Goal: Task Accomplishment & Management: Manage account settings

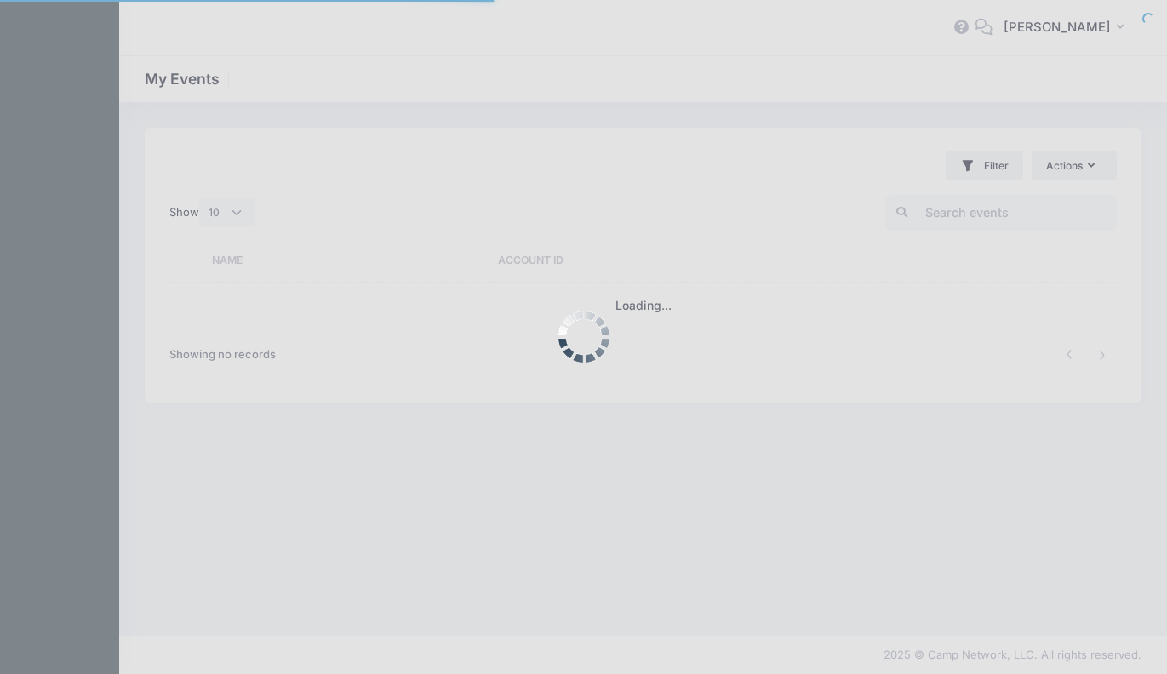
select select "10"
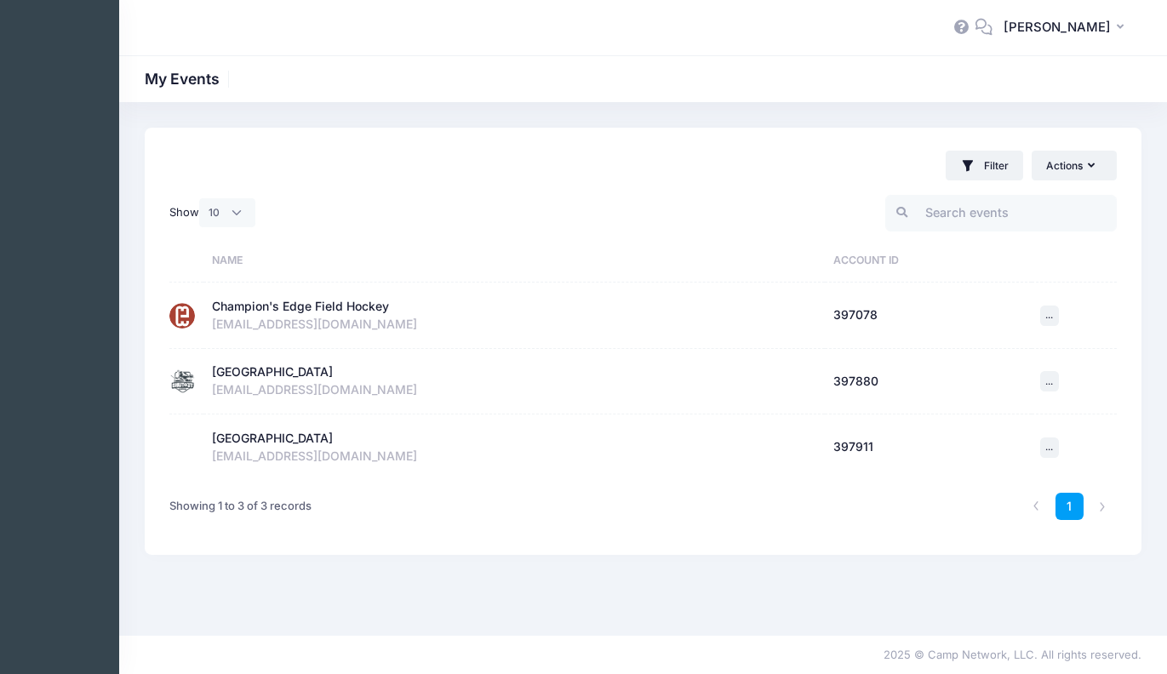
click at [391, 300] on div "Champion's Edge Field Hockey" at bounding box center [514, 307] width 604 height 18
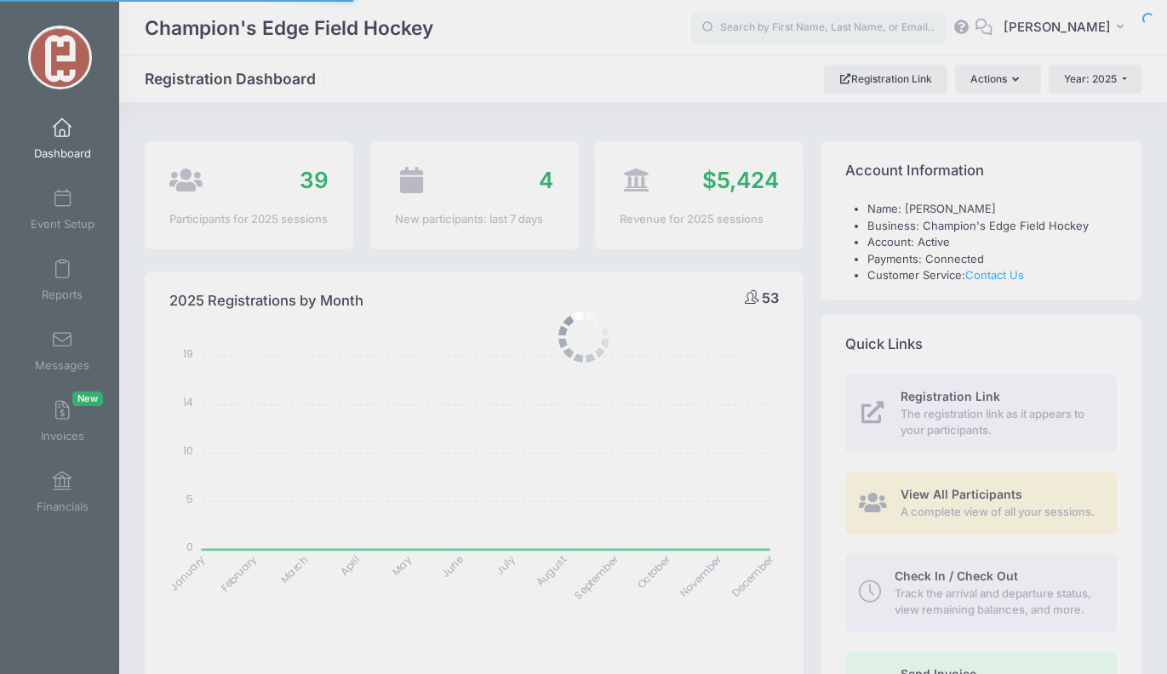
select select
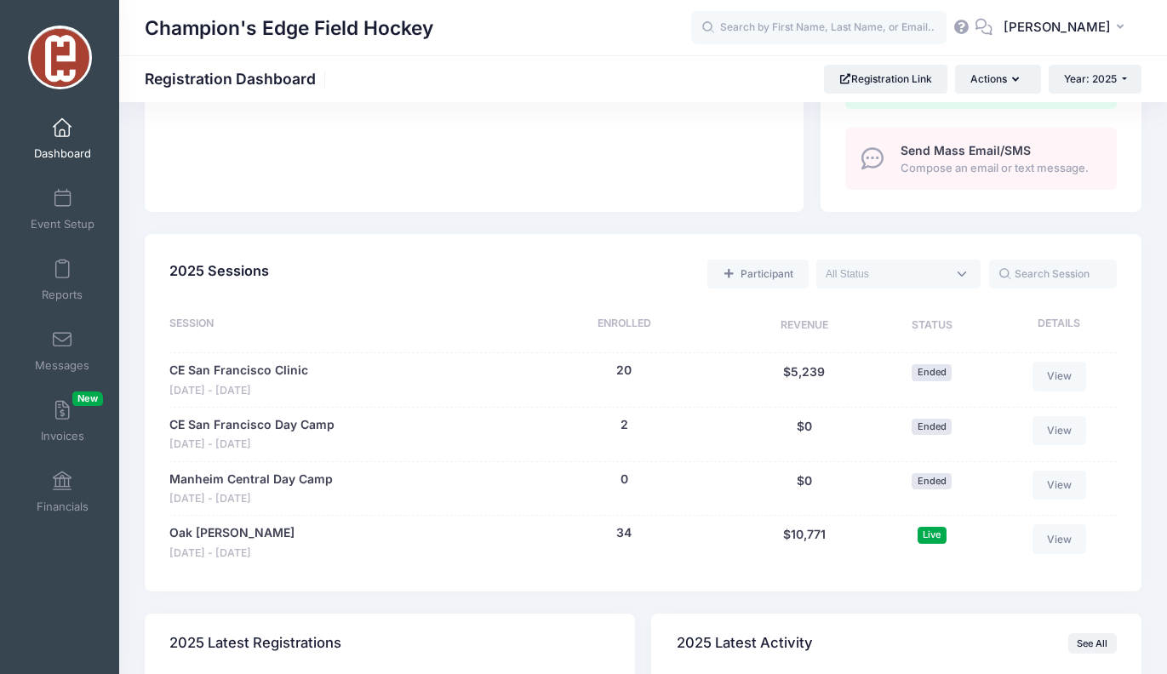
scroll to position [640, 0]
click at [220, 525] on link "Oak Knoll" at bounding box center [231, 532] width 125 height 18
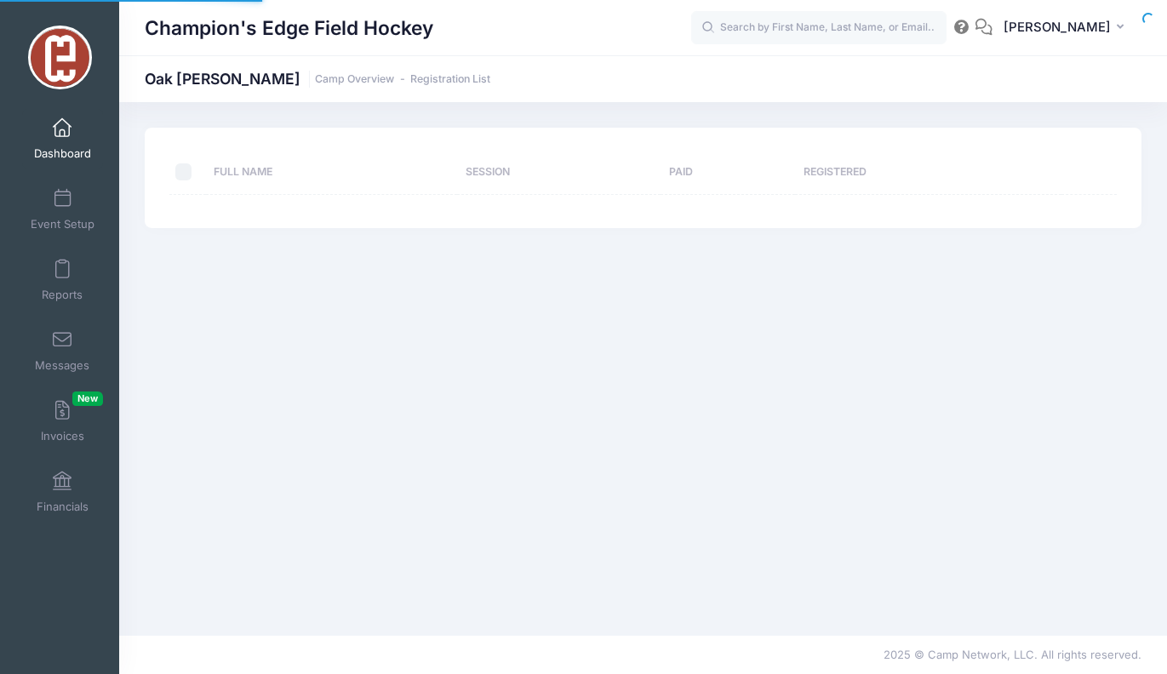
select select "10"
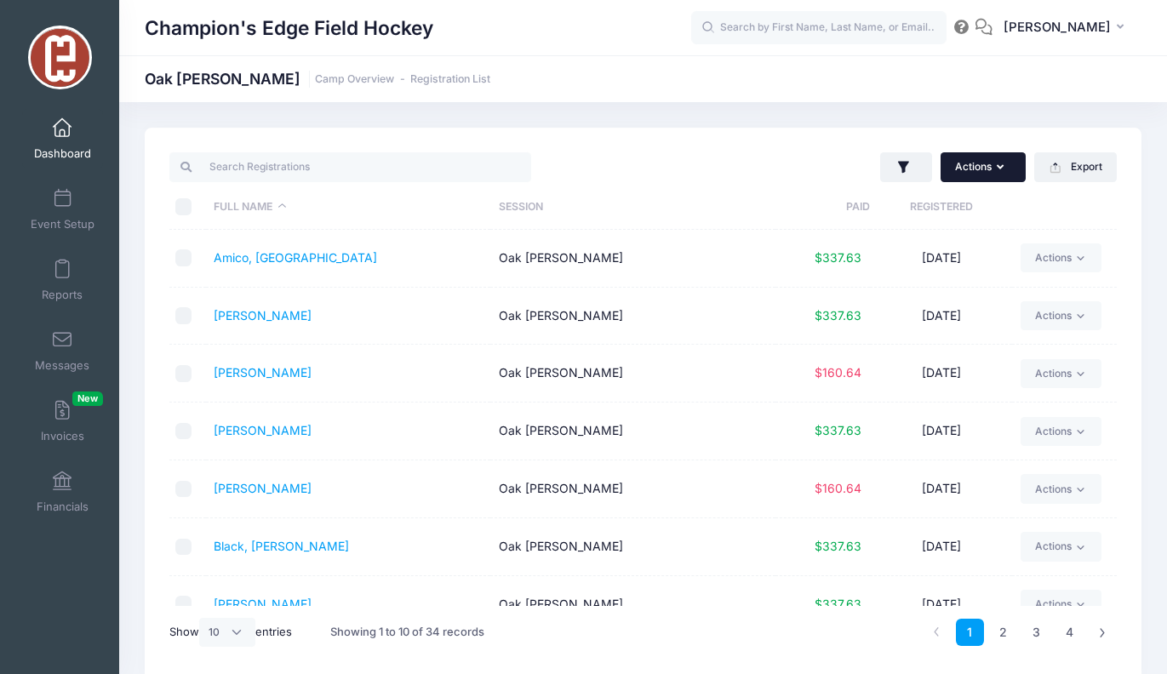
click at [998, 168] on icon "button" at bounding box center [1004, 168] width 14 height 0
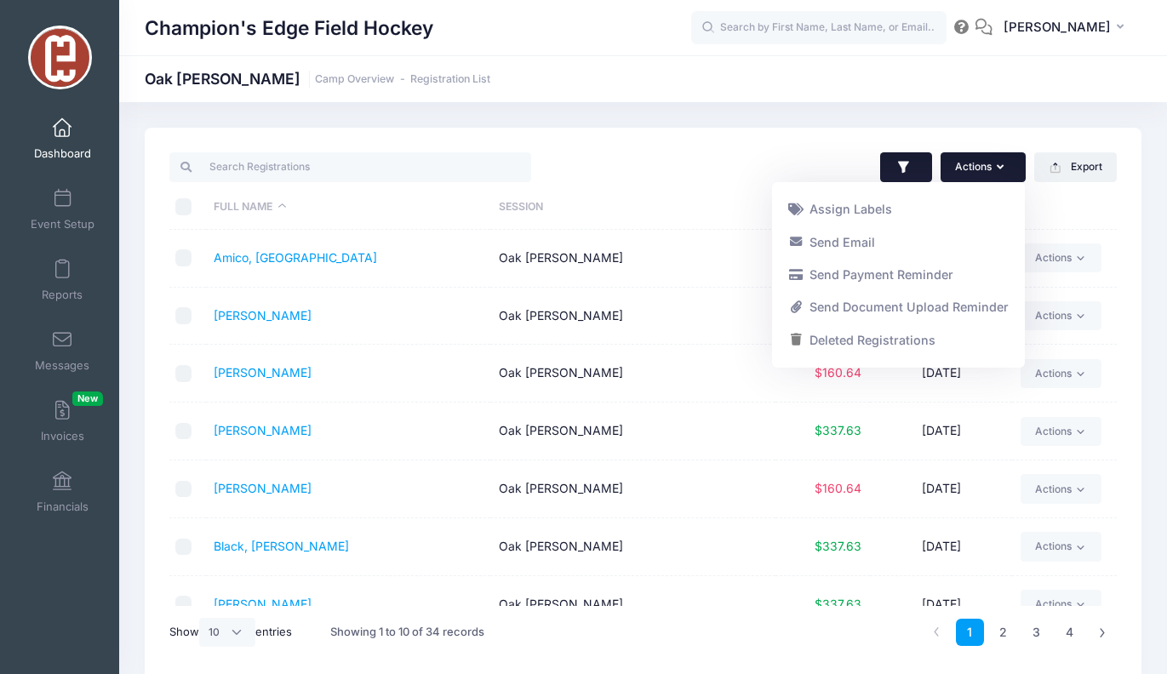
click at [916, 174] on button "button" at bounding box center [906, 167] width 52 height 31
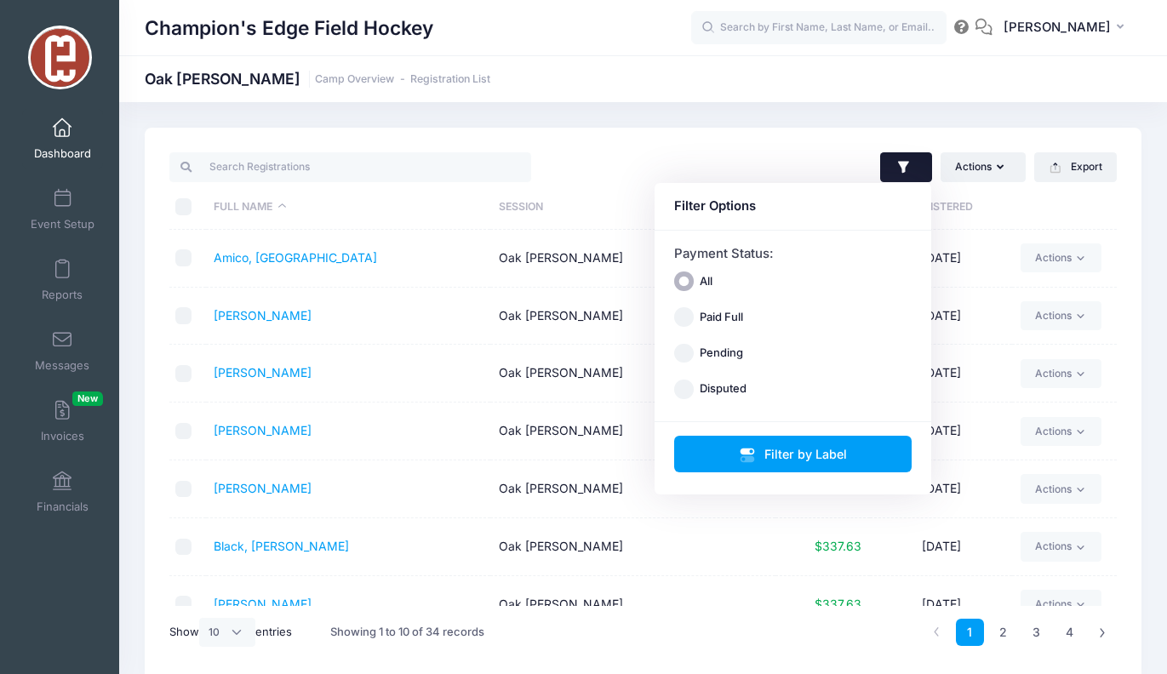
click at [736, 349] on label "Pending" at bounding box center [721, 353] width 43 height 17
click at [694, 349] on input "Pending" at bounding box center [684, 354] width 20 height 20
radio input "true"
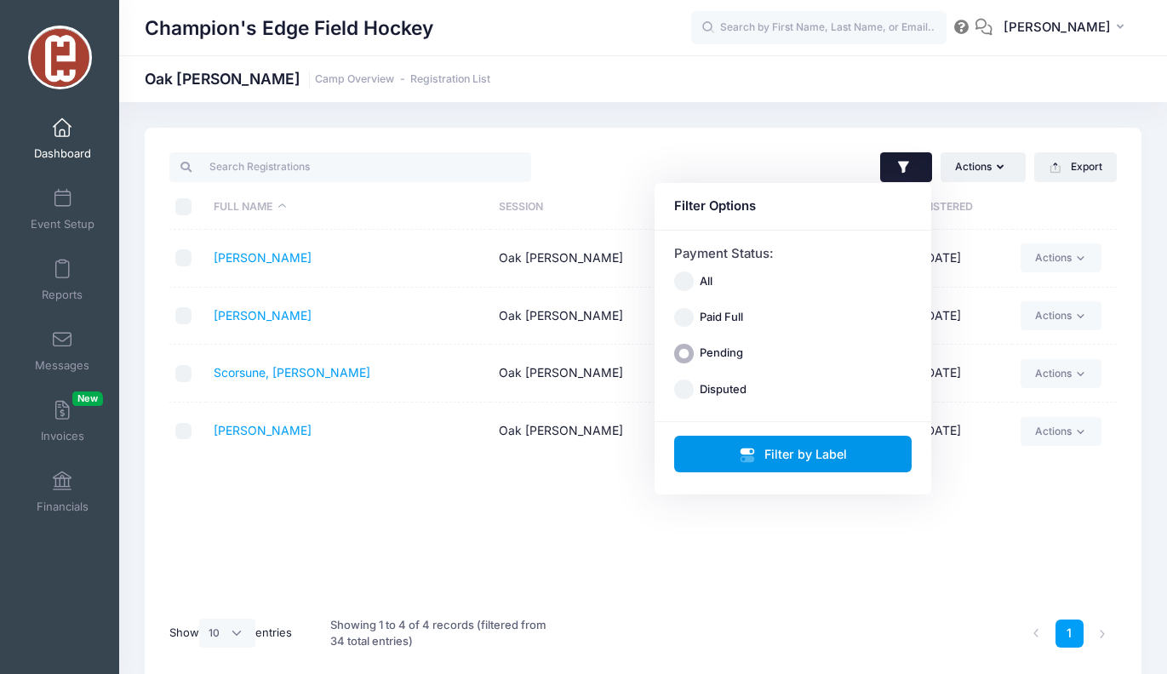
click at [706, 449] on button "Filter by Label" at bounding box center [793, 454] width 238 height 37
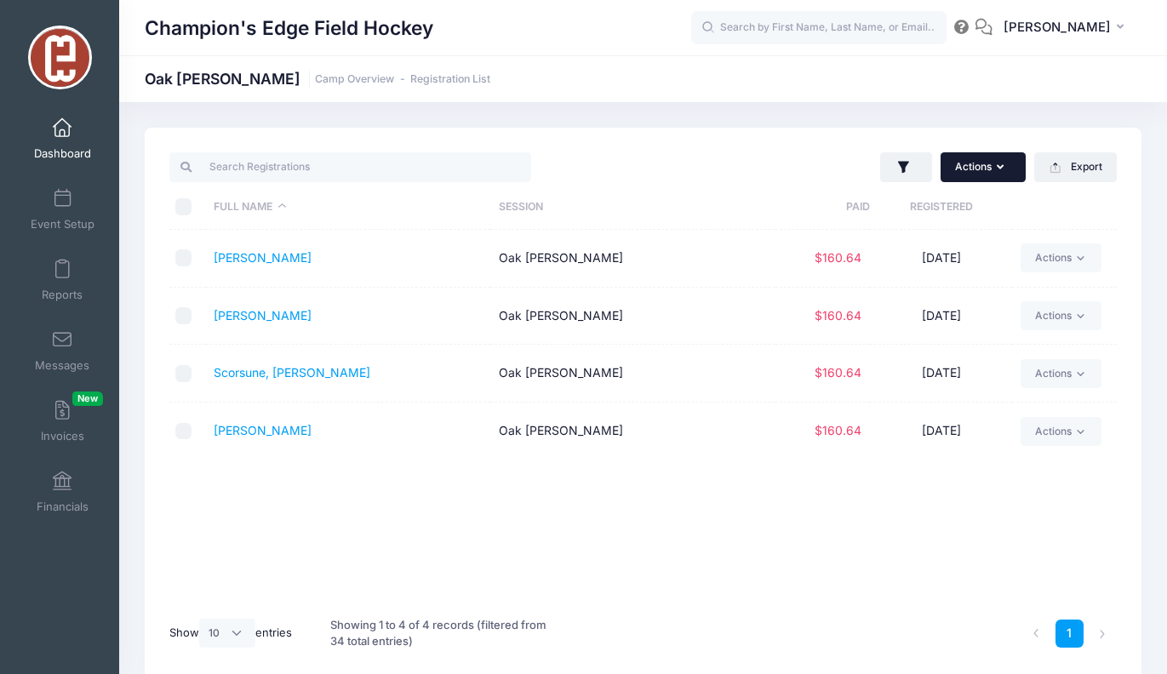
click at [998, 177] on button "Actions" at bounding box center [983, 166] width 85 height 29
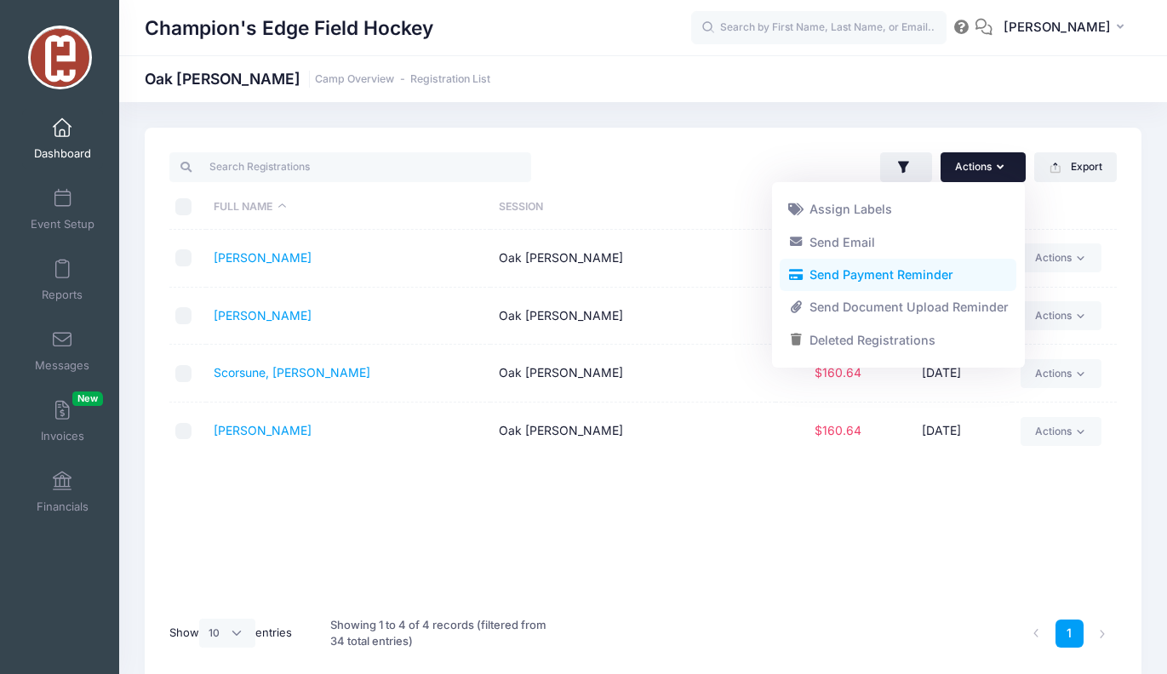
click at [914, 259] on link "Send Payment Reminder" at bounding box center [898, 275] width 237 height 32
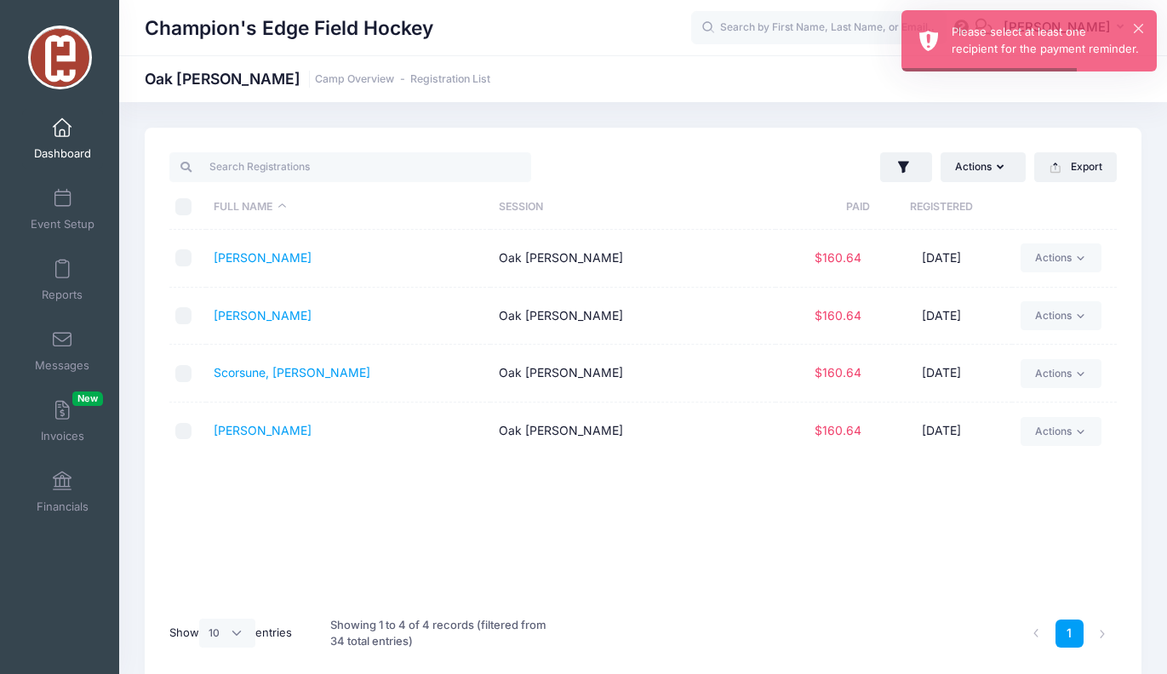
click at [725, 169] on div "Actions Assign Labels Send Email Send Payment Reminder Send Document Upload Rem…" at bounding box center [885, 167] width 482 height 35
click at [185, 200] on input "\a \a \a \a" at bounding box center [183, 206] width 17 height 17
checkbox input "true"
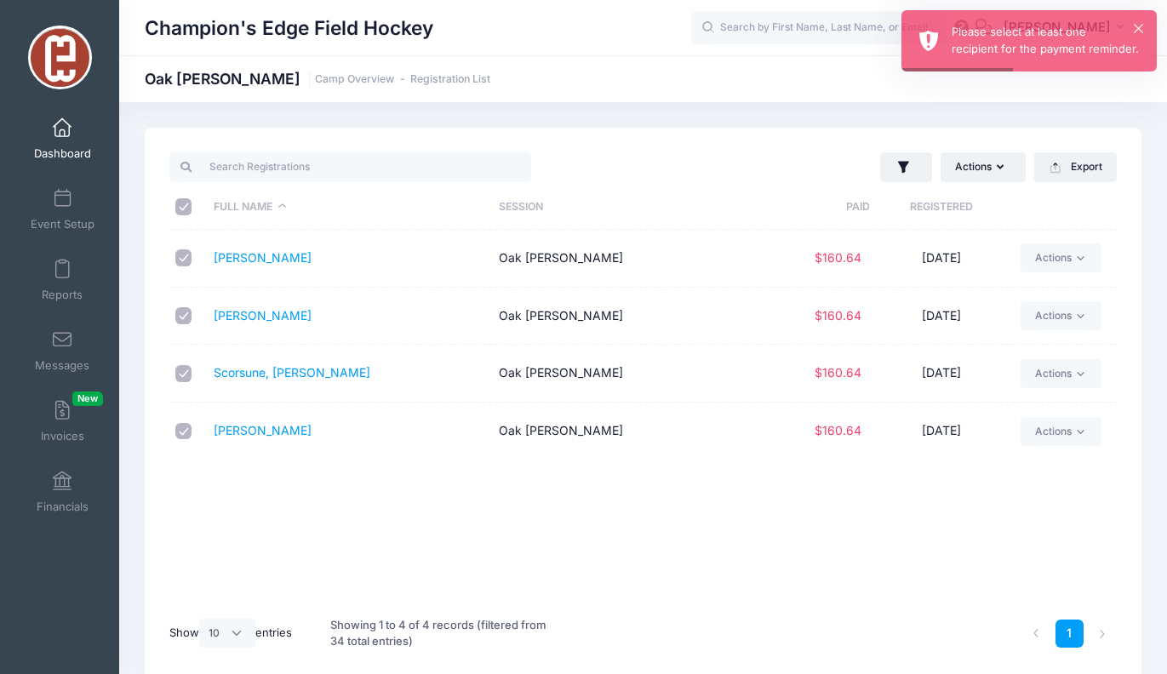
checkbox input "true"
click at [956, 188] on th "Registered" at bounding box center [941, 207] width 142 height 45
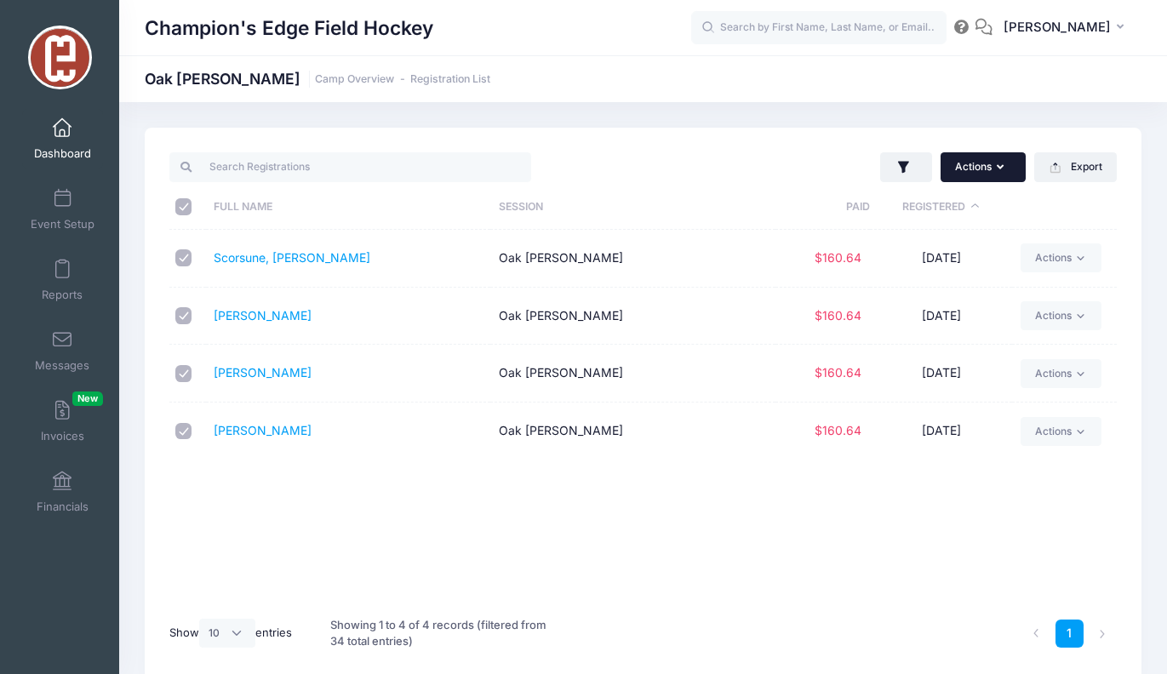
click at [989, 168] on button "Actions" at bounding box center [983, 166] width 85 height 29
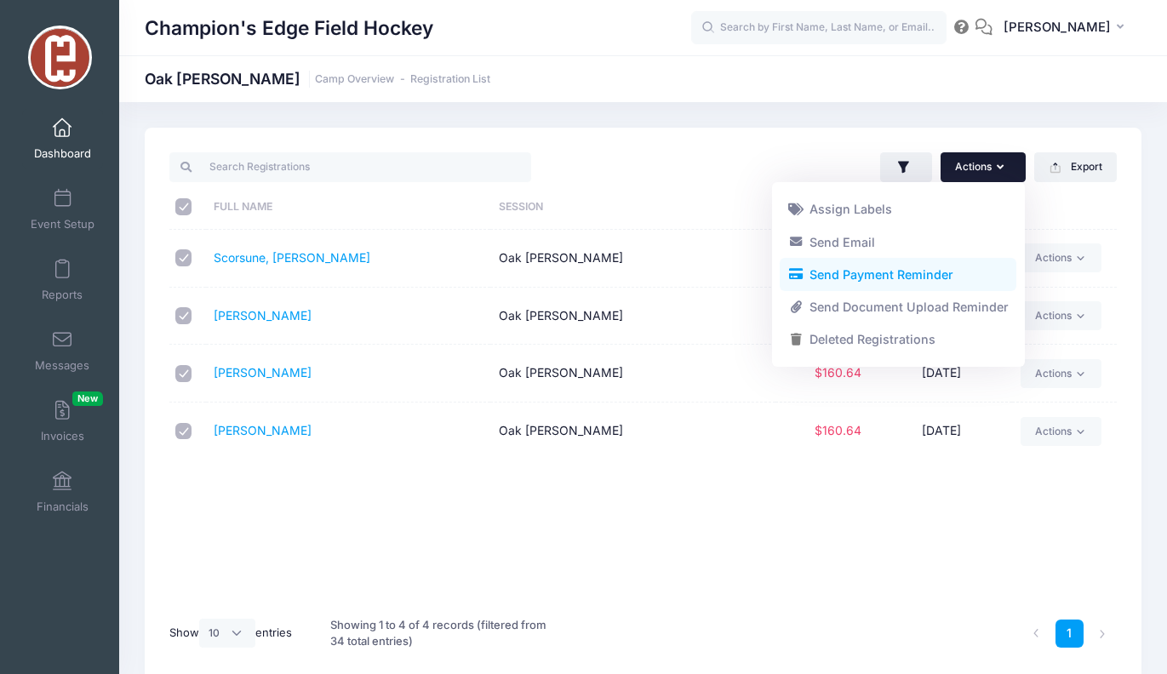
click at [930, 259] on link "Send Payment Reminder" at bounding box center [898, 275] width 237 height 32
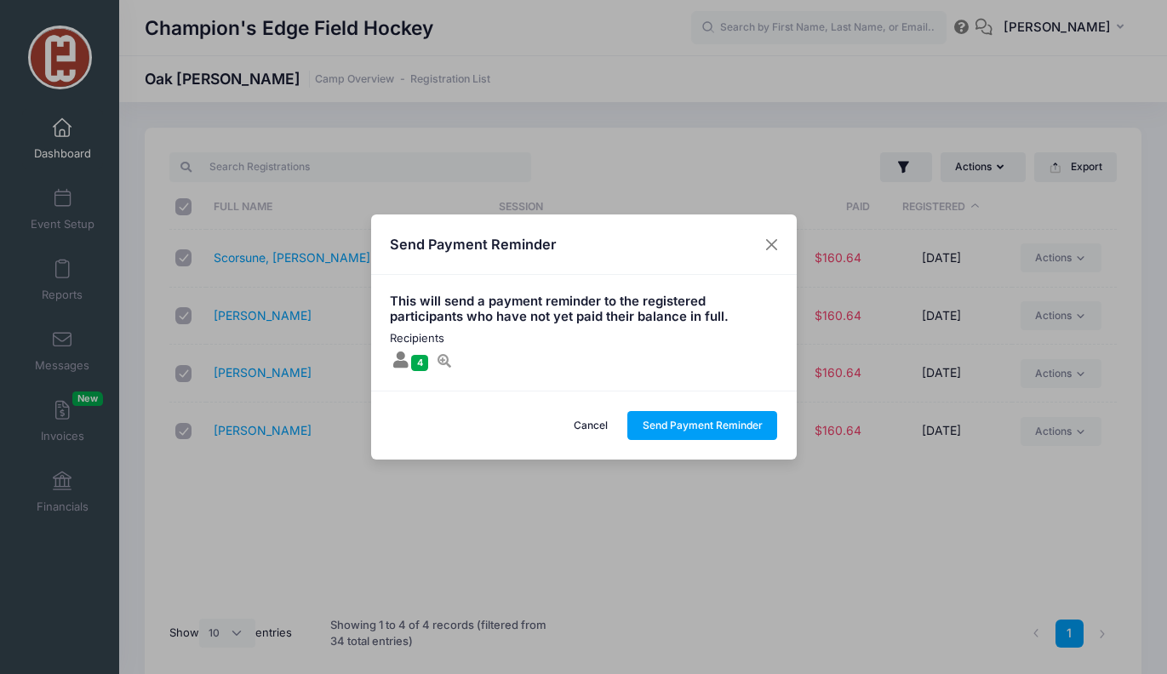
click at [441, 358] on icon at bounding box center [444, 361] width 17 height 14
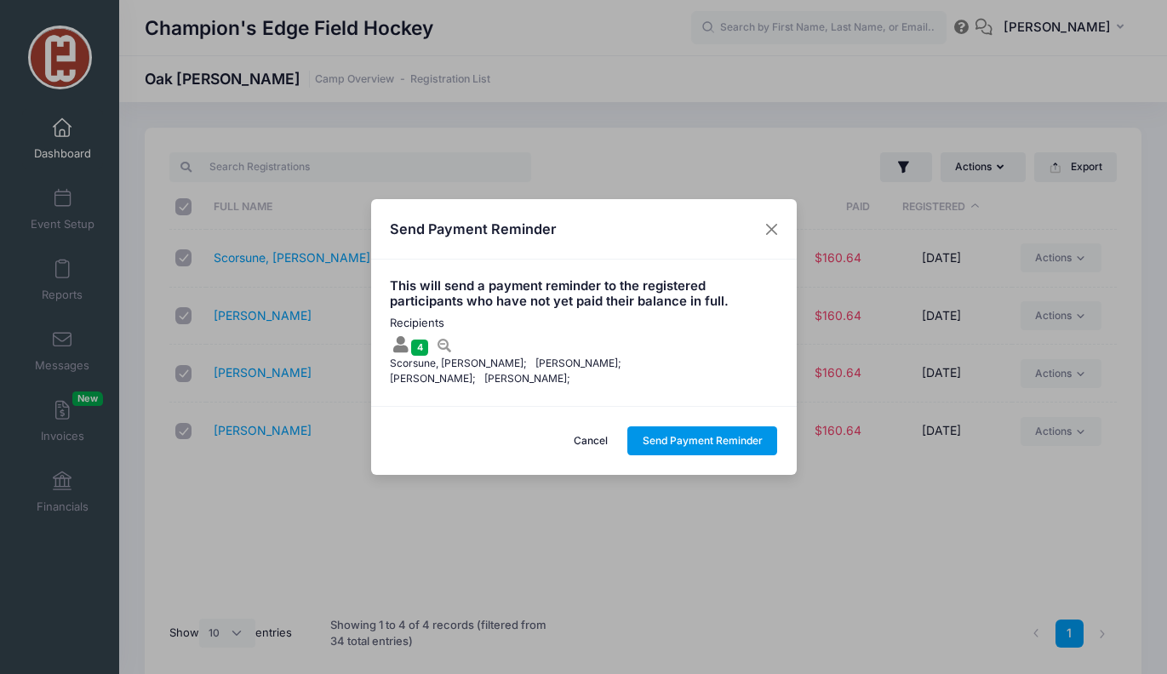
click at [660, 448] on button "Send Payment Reminder" at bounding box center [702, 441] width 150 height 29
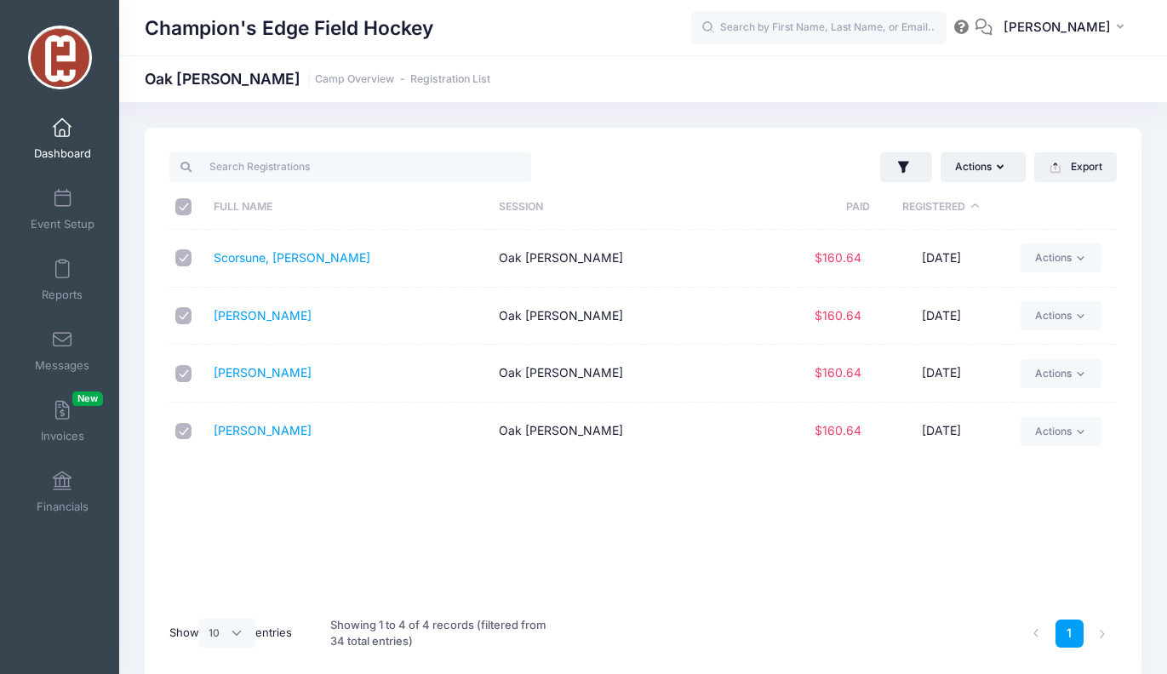
click at [61, 146] on span "Dashboard" at bounding box center [62, 153] width 57 height 14
